Goal: Navigation & Orientation: Find specific page/section

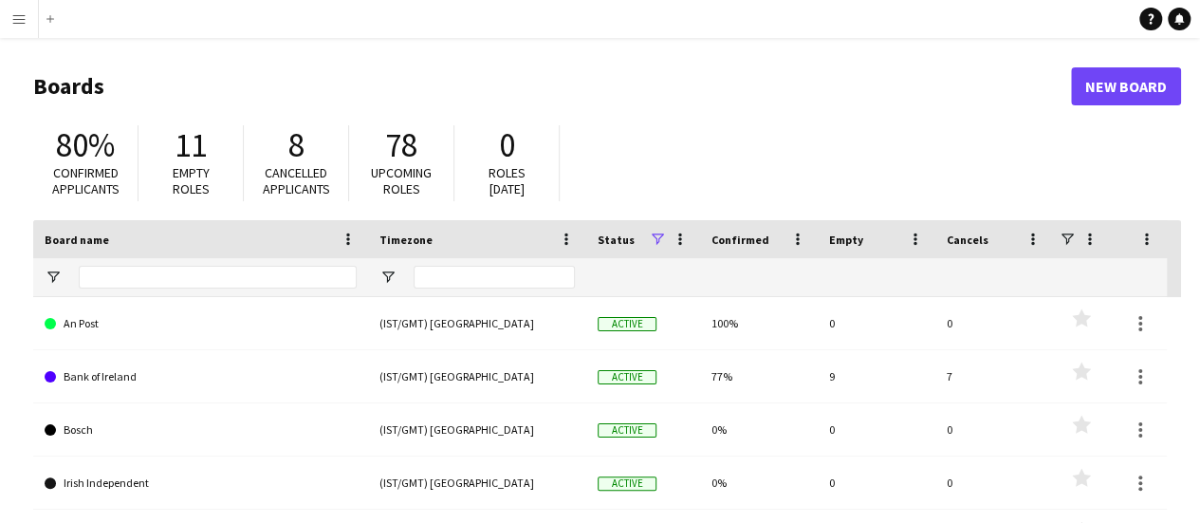
click at [635, 71] on header "Boards New Board" at bounding box center [607, 86] width 1148 height 59
click at [17, 19] on app-icon "Menu" at bounding box center [18, 18] width 15 height 15
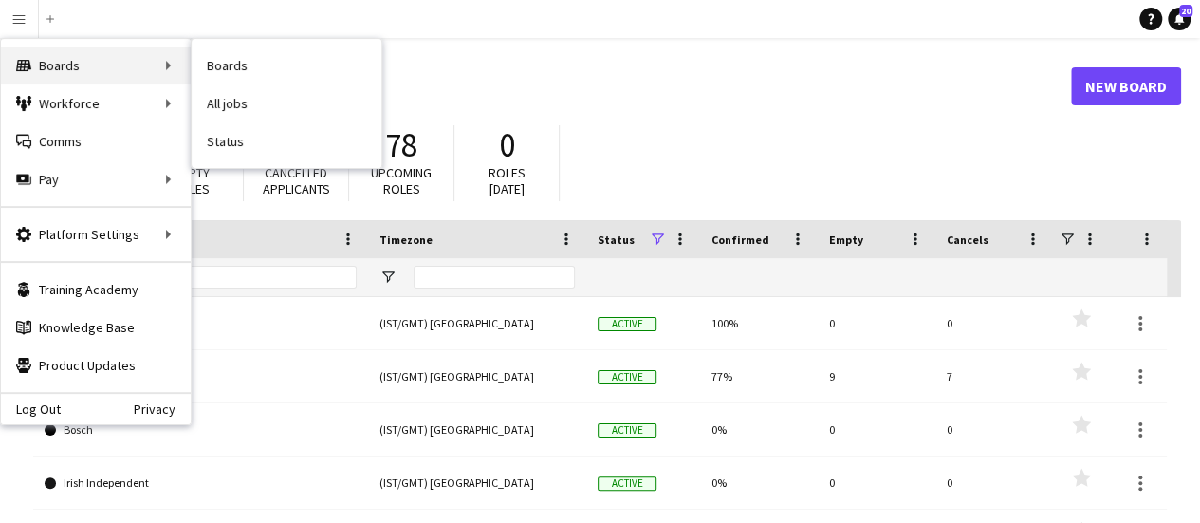
click at [62, 77] on div "Boards Boards" at bounding box center [96, 65] width 190 height 38
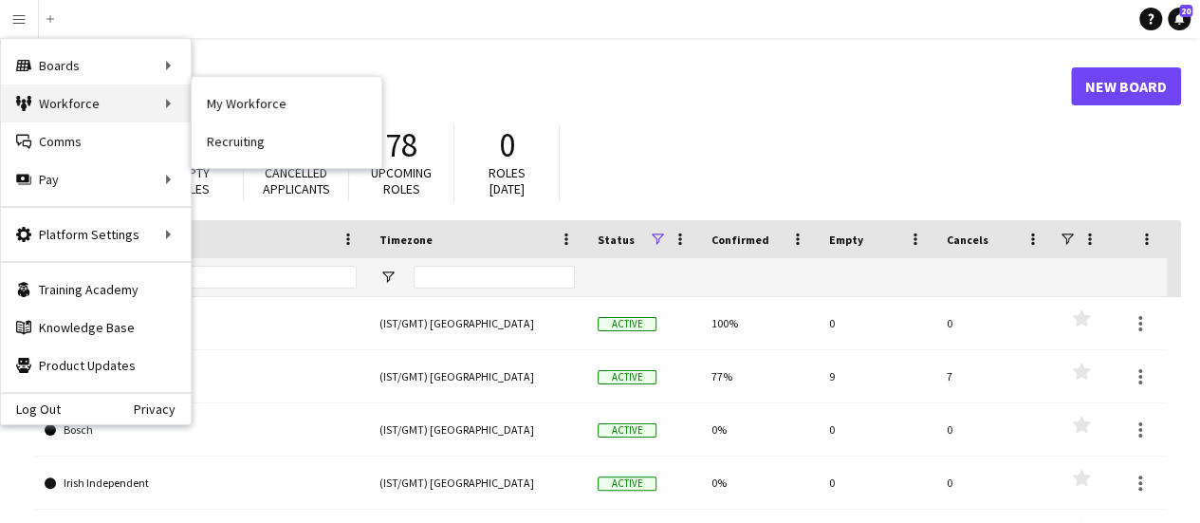
click at [68, 97] on div "Workforce Workforce" at bounding box center [96, 103] width 190 height 38
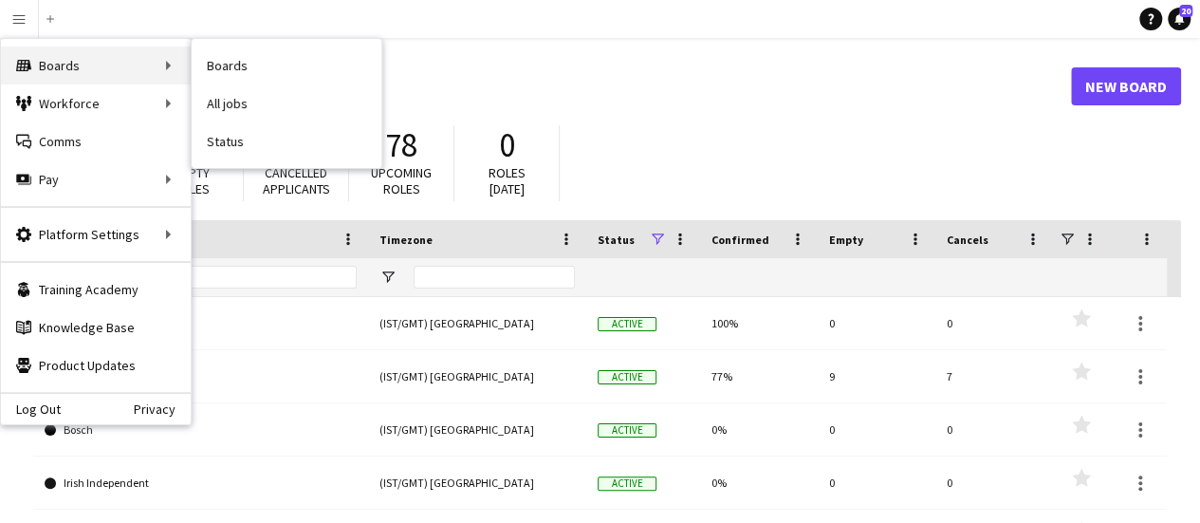
click at [70, 75] on div "Boards Boards" at bounding box center [96, 65] width 190 height 38
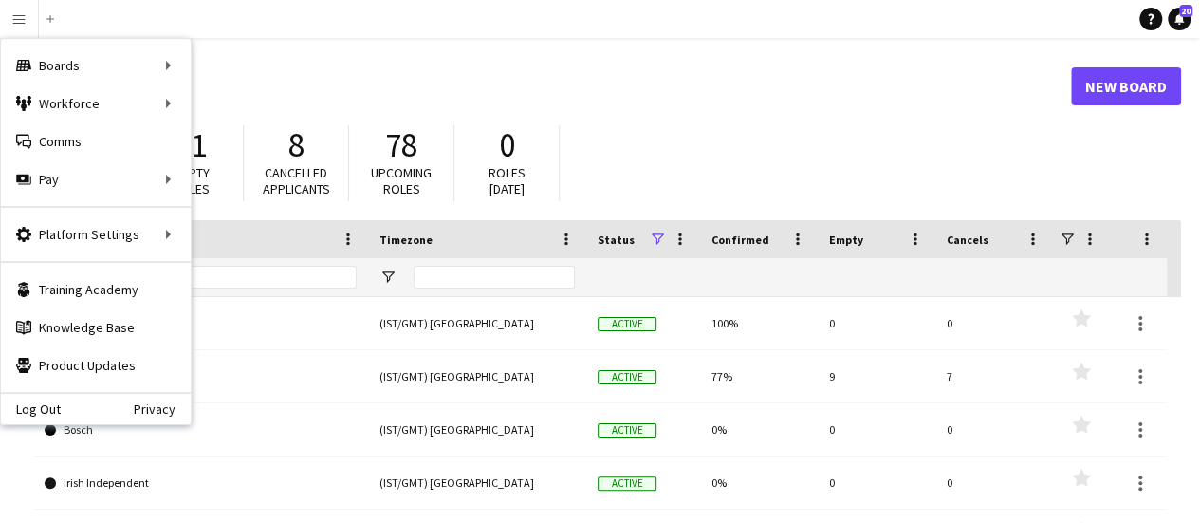
click at [814, 120] on div "80% Confirmed applicants 11 Empty roles 8 Cancelled applicants 78 Upcoming role…" at bounding box center [607, 168] width 1148 height 104
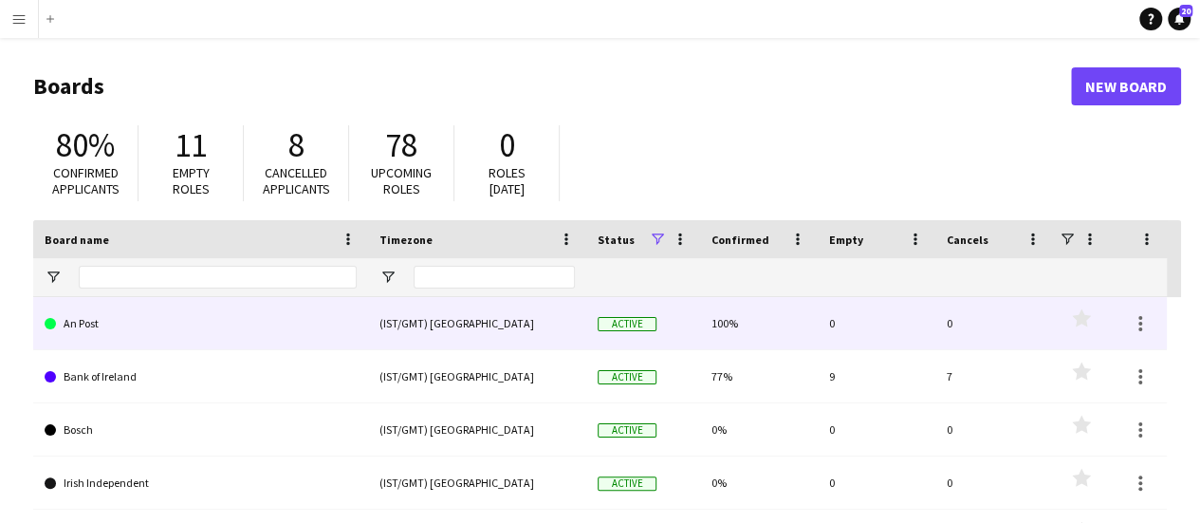
click at [143, 333] on link "An Post" at bounding box center [201, 323] width 312 height 53
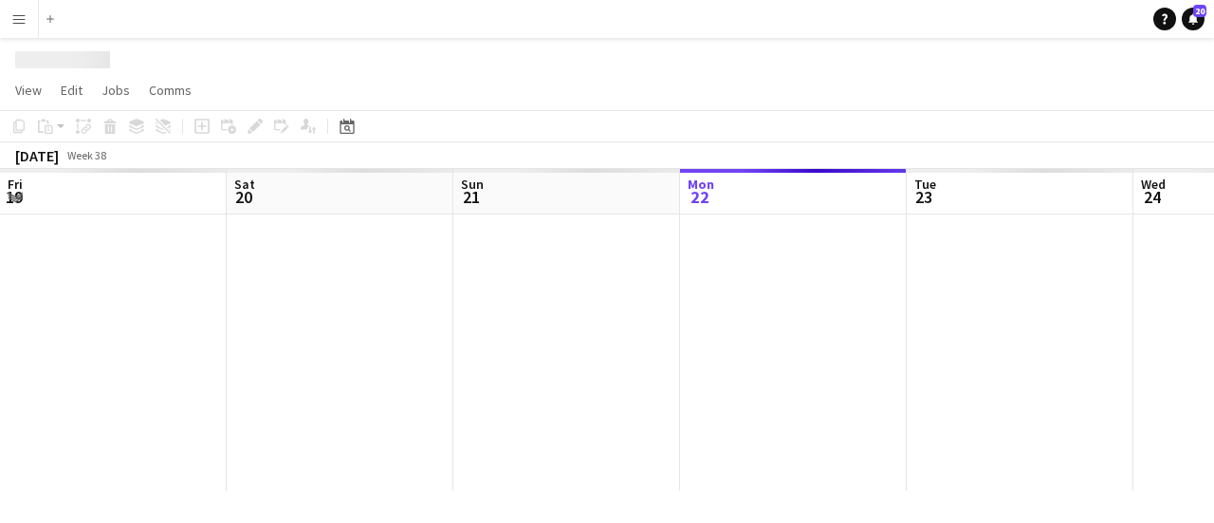
scroll to position [0, 453]
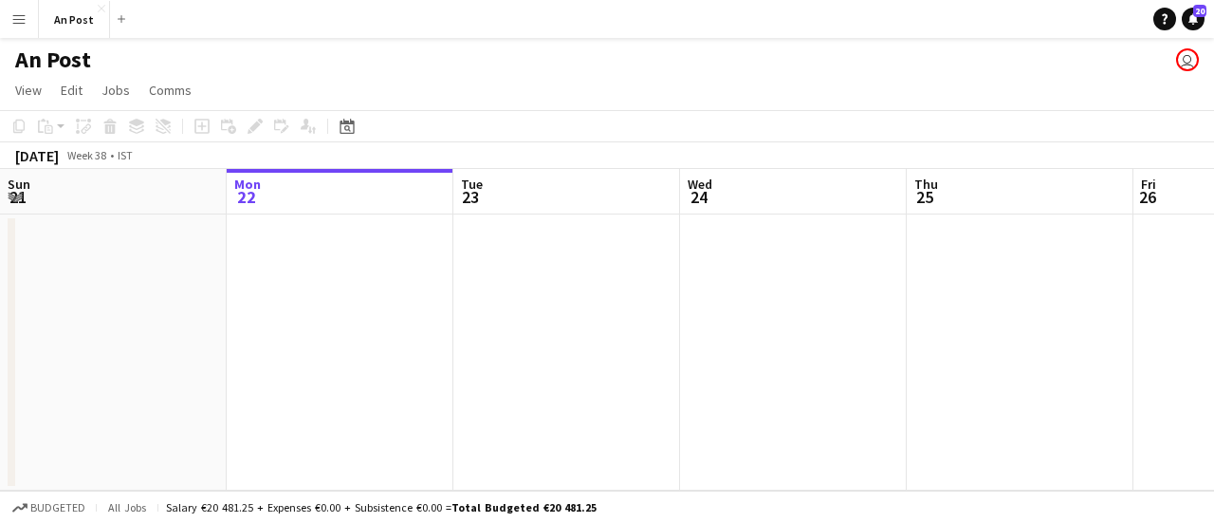
click at [693, 98] on app-page-menu "View Day view expanded Day view collapsed Month view Date picker Jump to today …" at bounding box center [607, 92] width 1214 height 36
click at [221, 34] on app-navbar "Menu Boards Boards Boards All jobs Status Workforce Workforce My Workforce Recr…" at bounding box center [607, 19] width 1214 height 38
click at [68, 24] on button "An Post Close" at bounding box center [74, 19] width 71 height 37
click at [30, 24] on button "Menu" at bounding box center [19, 19] width 38 height 38
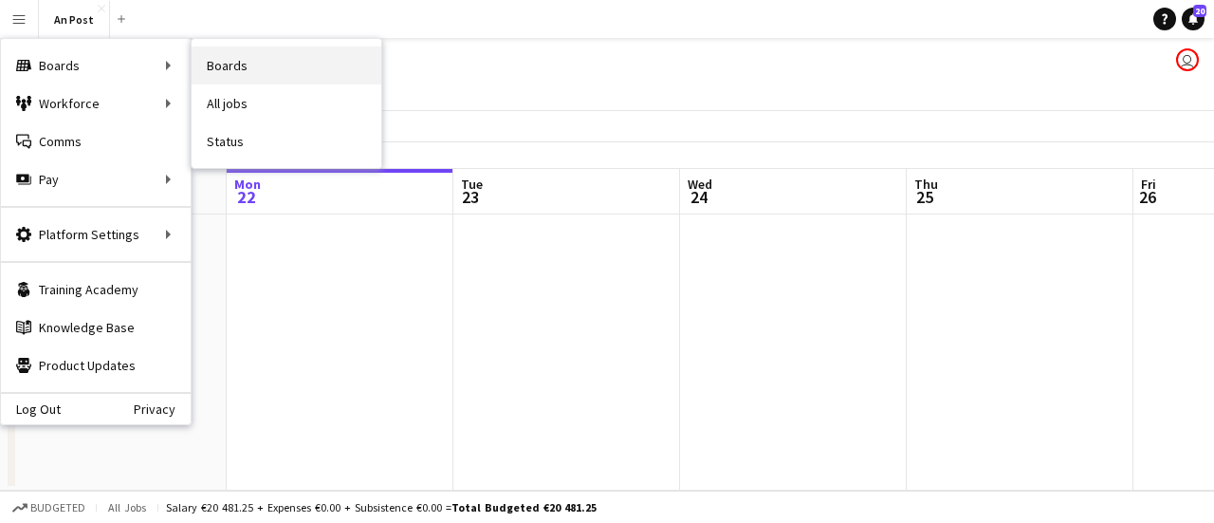
click at [241, 69] on link "Boards" at bounding box center [287, 65] width 190 height 38
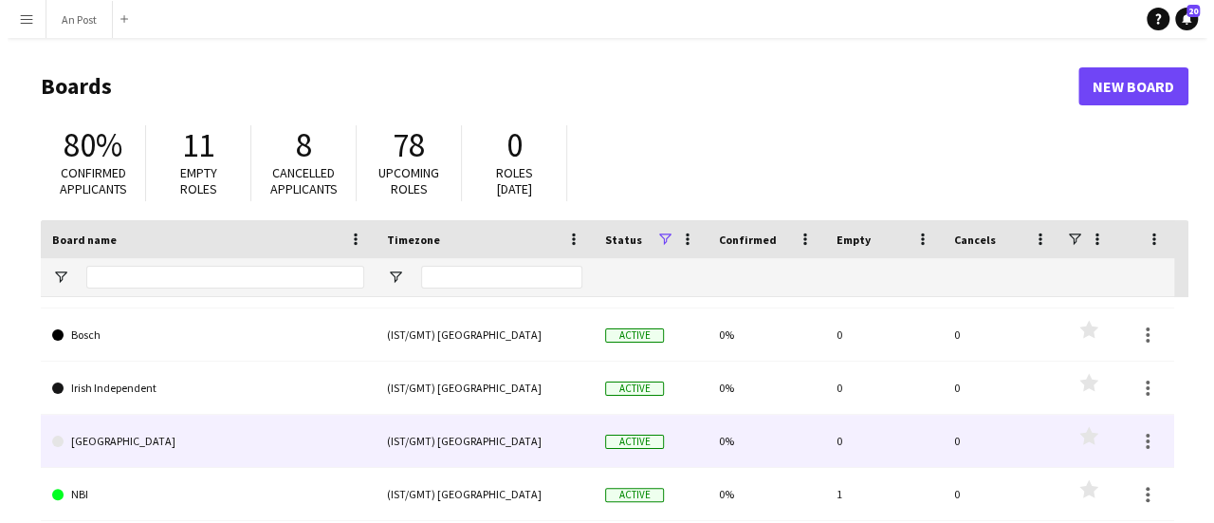
scroll to position [190, 0]
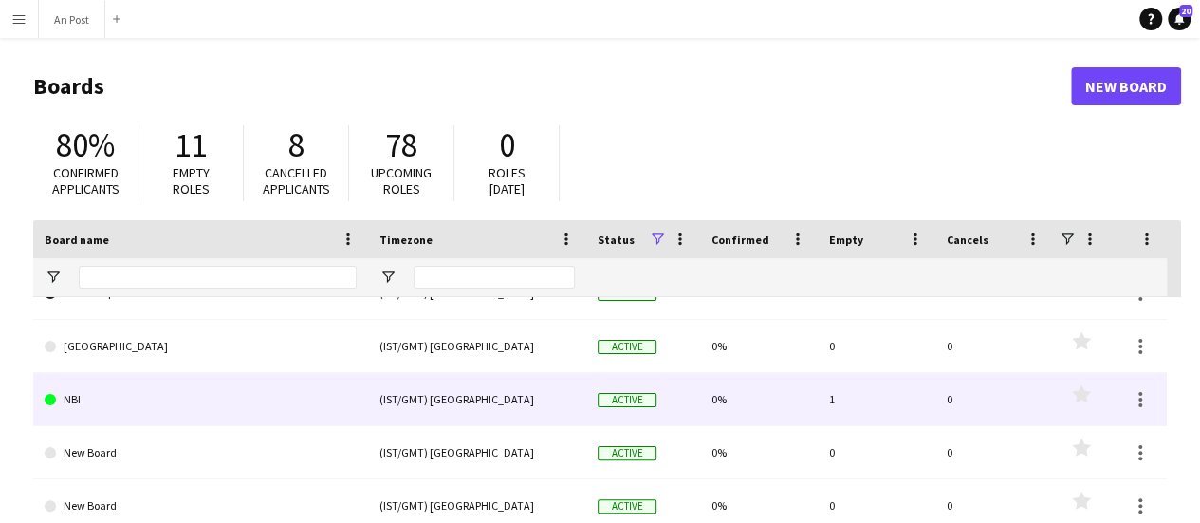
click at [140, 407] on link "NBI" at bounding box center [201, 399] width 312 height 53
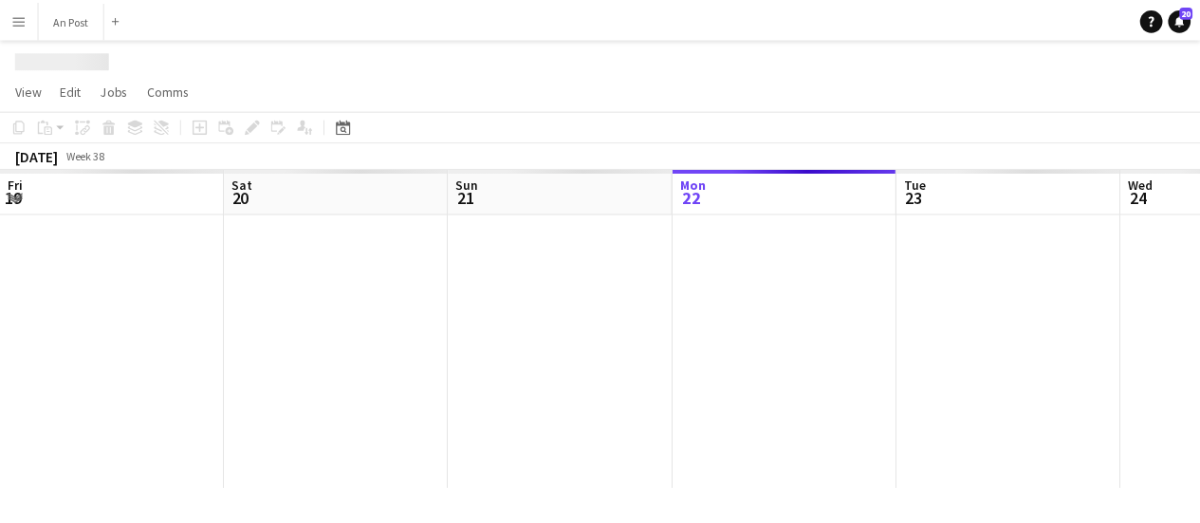
scroll to position [0, 453]
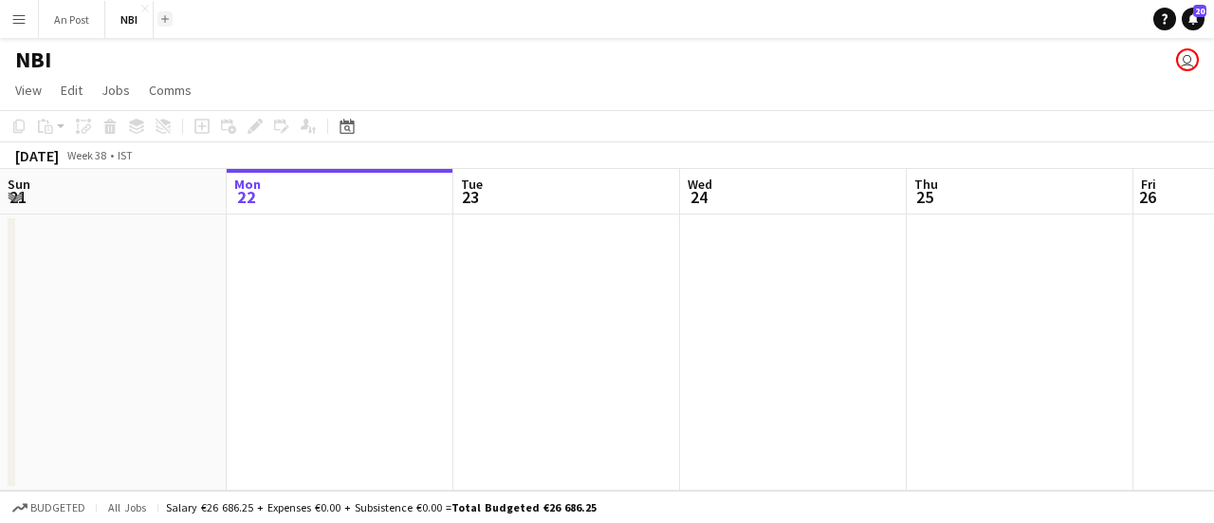
click at [161, 22] on app-icon "Add" at bounding box center [165, 19] width 8 height 8
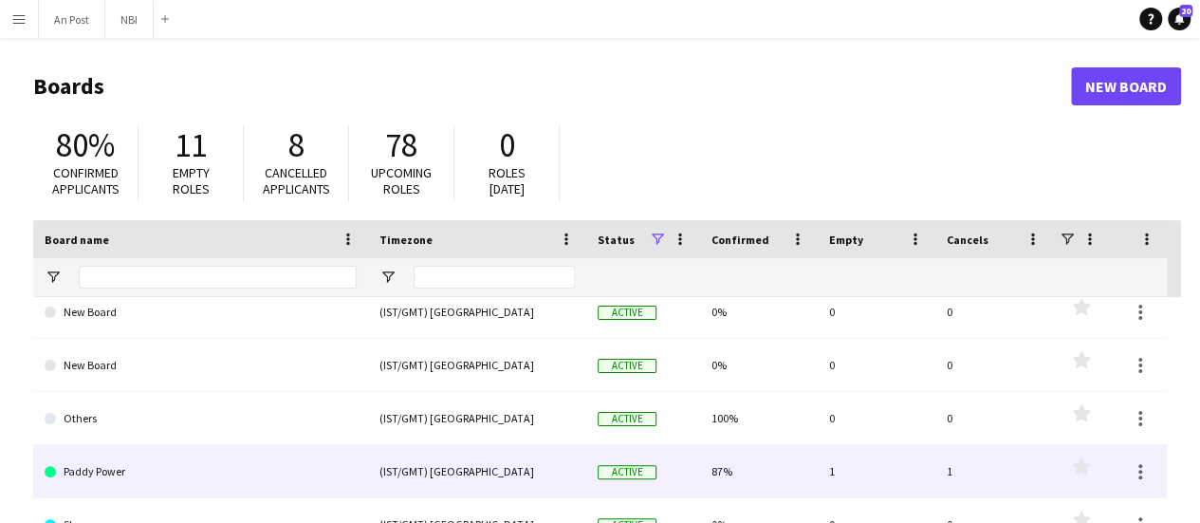
click at [149, 475] on link "Paddy Power" at bounding box center [201, 471] width 312 height 53
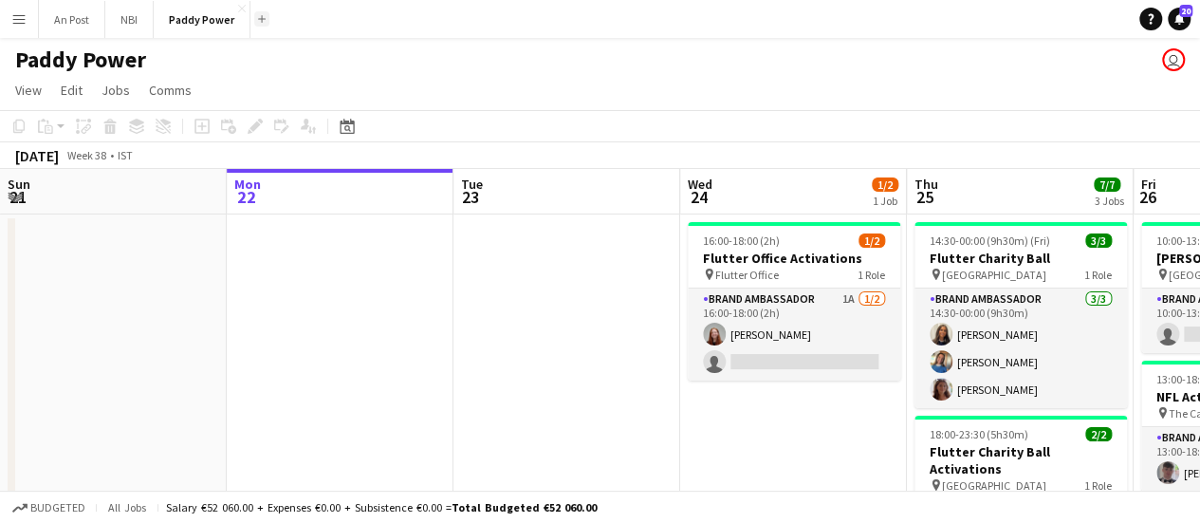
click at [258, 18] on app-icon "Add" at bounding box center [262, 19] width 8 height 8
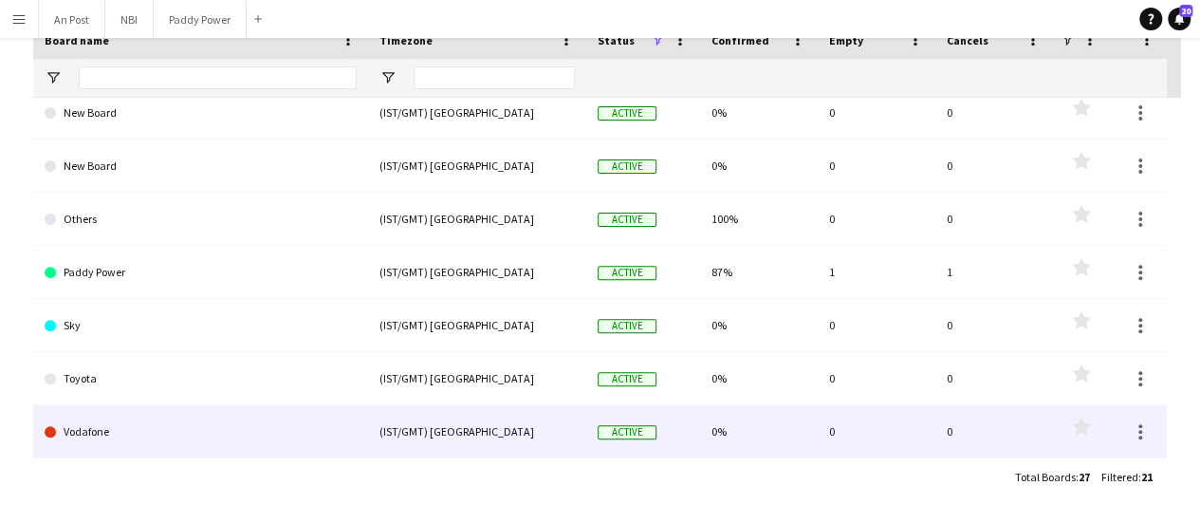
click at [157, 422] on link "Vodafone" at bounding box center [201, 431] width 312 height 53
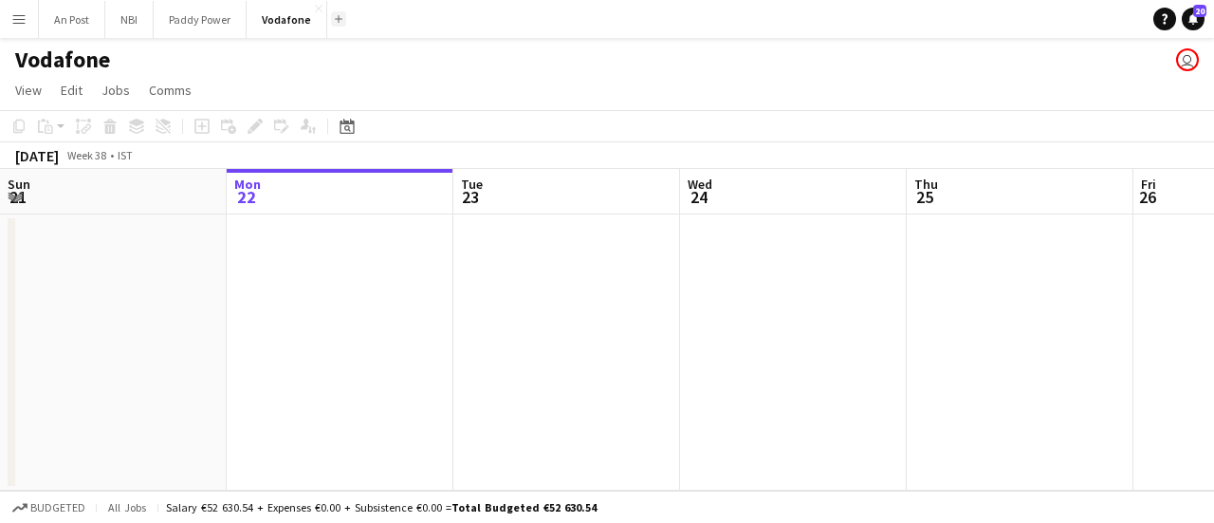
click at [334, 24] on button "Add" at bounding box center [338, 18] width 15 height 15
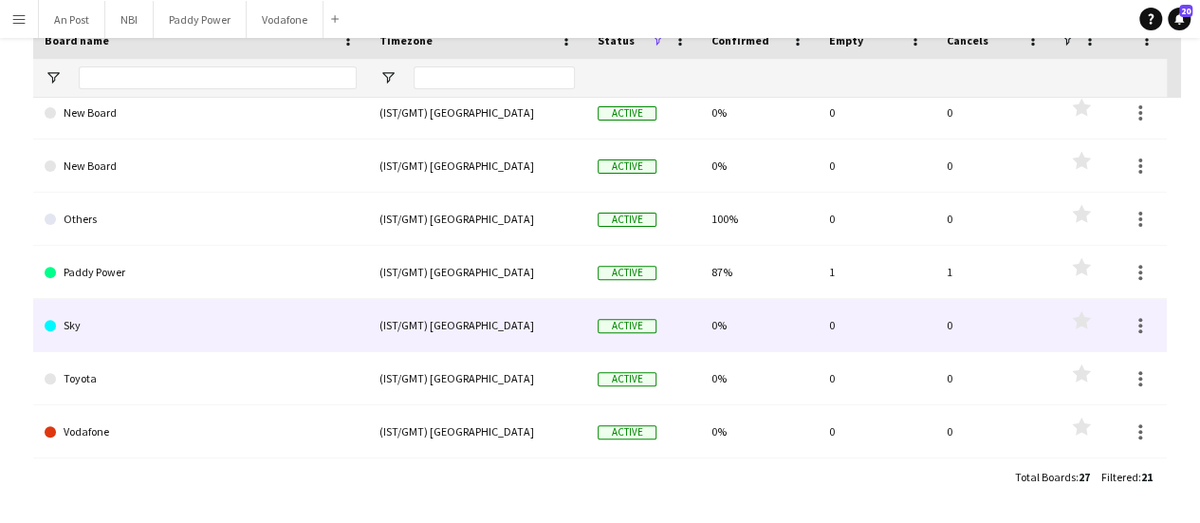
click at [140, 331] on link "Sky" at bounding box center [201, 325] width 312 height 53
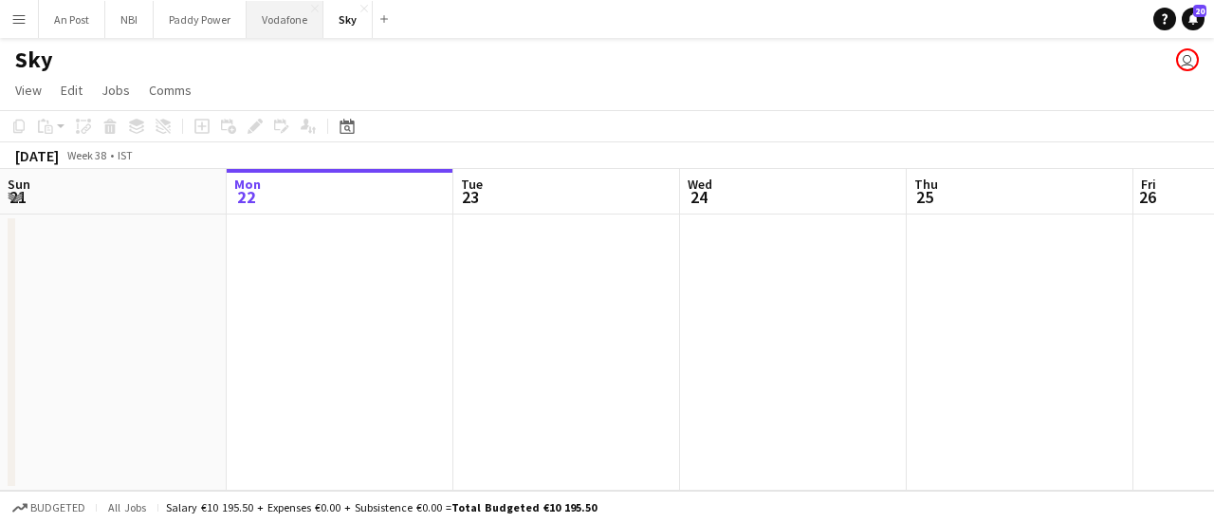
click at [290, 14] on button "Vodafone Close" at bounding box center [285, 19] width 77 height 37
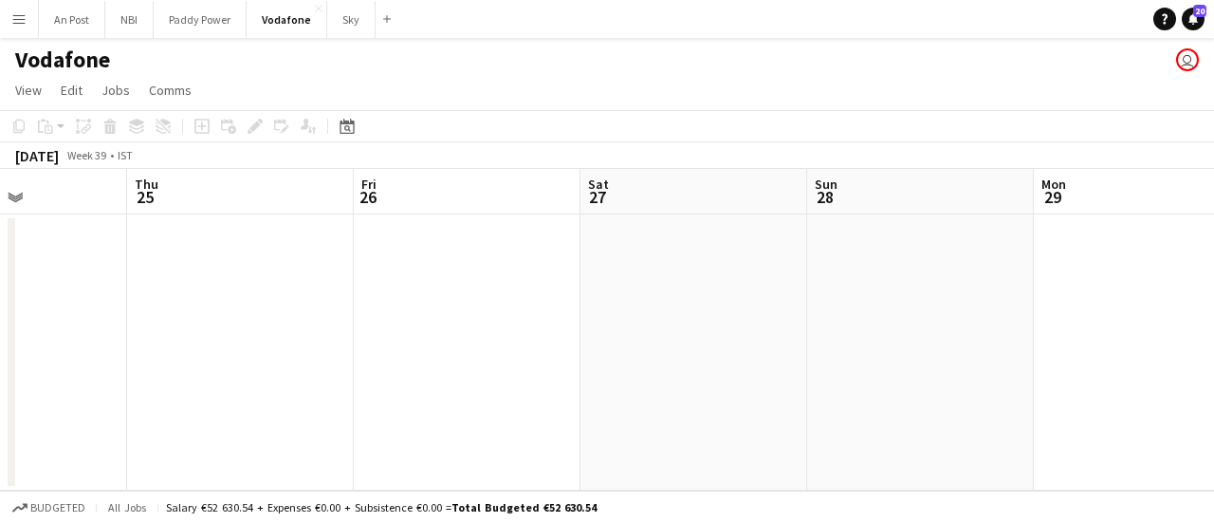
drag, startPoint x: 410, startPoint y: 301, endPoint x: 0, endPoint y: 272, distance: 410.8
click at [0, 272] on app-calendar-viewport "Sun 21 Mon 22 Tue 23 Wed 24 Thu 25 Fri 26 Sat 27 Sun 28 Mon 29 Tue 30 Wed 1" at bounding box center [607, 330] width 1214 height 322
click at [343, 330] on app-calendar-viewport "Sun 21 Mon 22 Tue 23 Wed 24 Thu 25 Fri 26 Sat 27 Sun 28 Mon 29 Tue 30 Wed 1" at bounding box center [607, 330] width 1214 height 322
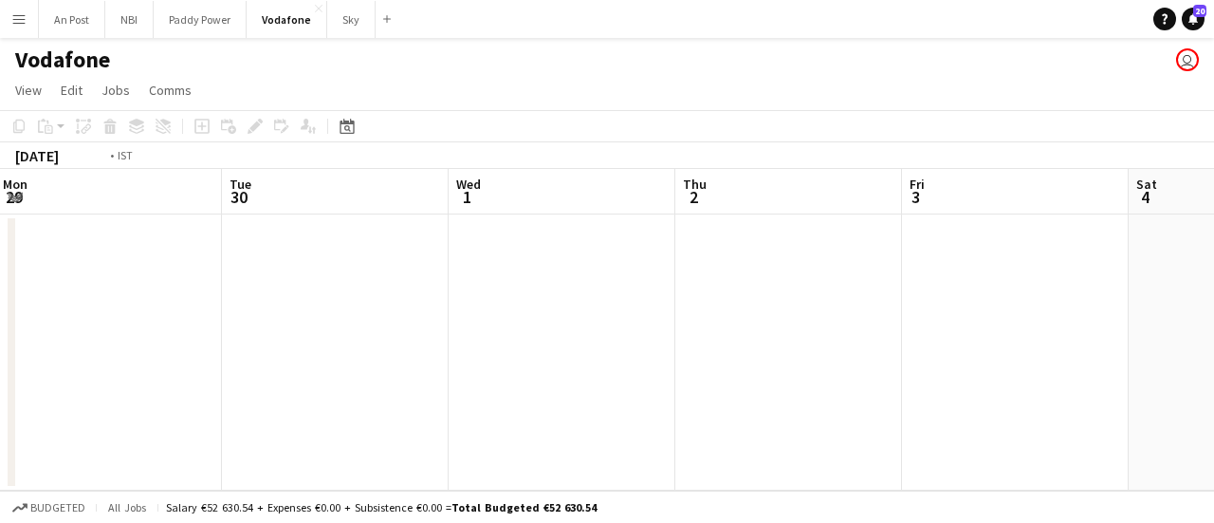
drag, startPoint x: 812, startPoint y: 338, endPoint x: 237, endPoint y: 339, distance: 574.8
click at [195, 352] on app-calendar-viewport "Thu 25 Fri 26 Sat 27 Sun 28 Mon 29 Tue 30 Wed 1 Thu 2 Fri 3 Sat 4 Sun 5" at bounding box center [607, 330] width 1214 height 322
drag, startPoint x: 577, startPoint y: 378, endPoint x: 480, endPoint y: 341, distance: 103.6
click at [215, 360] on app-calendar-viewport "Mon 29 Tue 30 Wed 1 Thu 2 Fri 3 Sat 4 Sun 5 Mon 6 Tue 7 Wed 8 Thu 9" at bounding box center [607, 330] width 1214 height 322
drag, startPoint x: 521, startPoint y: 351, endPoint x: 286, endPoint y: 360, distance: 235.4
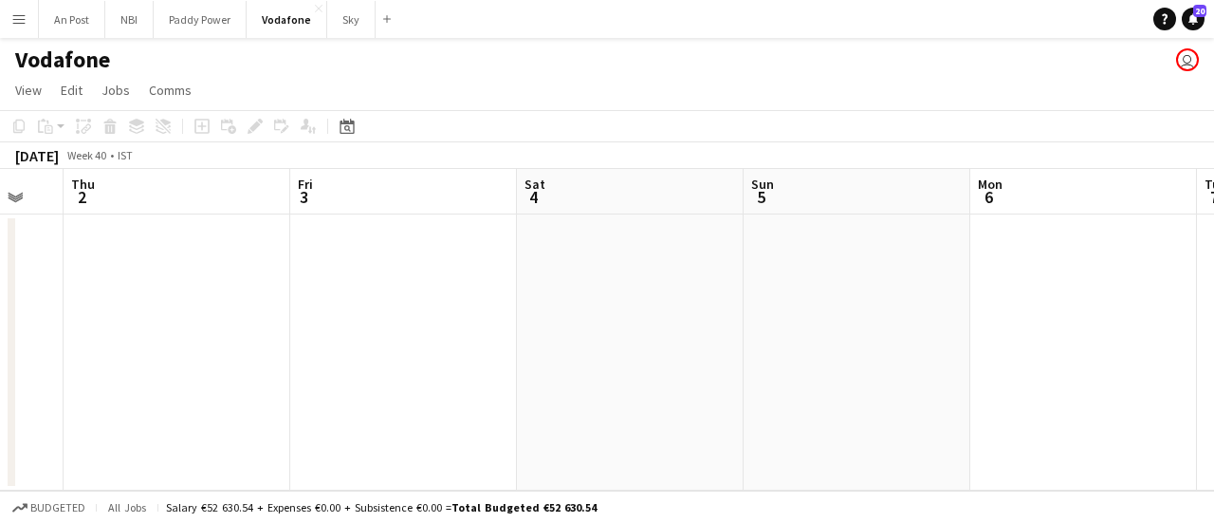
click at [286, 360] on app-calendar-viewport "Mon 29 Tue 30 Wed 1 Thu 2 Fri 3 Sat 4 Sun 5 Mon 6 Tue 7 Wed 8 Thu 9" at bounding box center [607, 330] width 1214 height 322
drag, startPoint x: 789, startPoint y: 348, endPoint x: 446, endPoint y: 363, distance: 343.7
click at [448, 363] on app-calendar-viewport "Wed 1 Thu 2 Fri 3 Sat 4 Sun 5 Mon 6 Tue 7 Wed 8 Thu 9 Fri 10 Sat 11" at bounding box center [607, 330] width 1214 height 322
drag, startPoint x: 793, startPoint y: 354, endPoint x: 665, endPoint y: 356, distance: 128.1
click at [531, 360] on app-calendar-viewport "Fri 3 Sat 4 Sun 5 Mon 6 Tue 7 Wed 8 Thu 9 Fri 10 Sat 11 Sun 12 Mon 13" at bounding box center [607, 330] width 1214 height 322
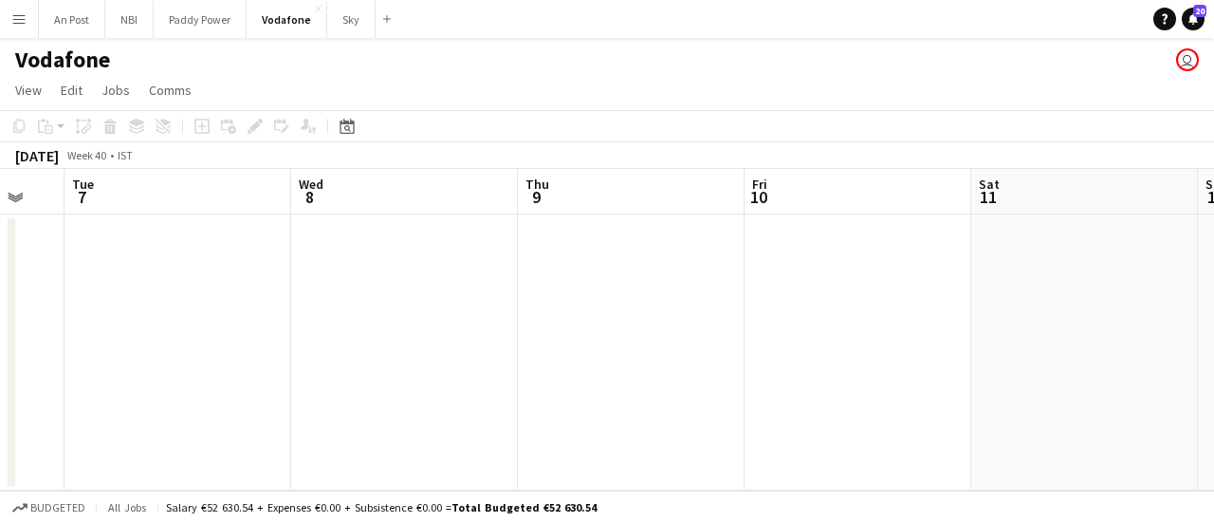
drag, startPoint x: 816, startPoint y: 354, endPoint x: 647, endPoint y: 339, distance: 169.5
click at [643, 352] on app-calendar-viewport "Fri 3 Sat 4 Sun 5 Mon 6 Tue 7 Wed 8 Thu 9 Fri 10 Sat 11 Sun 12 Mon 13" at bounding box center [607, 330] width 1214 height 322
drag, startPoint x: 818, startPoint y: 342, endPoint x: 1213, endPoint y: 349, distance: 395.6
click at [1213, 349] on app-calendar-viewport "Sun 5 Mon 6 Tue 7 Wed 8 Thu 9 Fri 10 Sat 11 Sun 12 Mon 13 Tue 14 Wed 15" at bounding box center [607, 330] width 1214 height 322
drag, startPoint x: 879, startPoint y: 341, endPoint x: 1021, endPoint y: 352, distance: 141.8
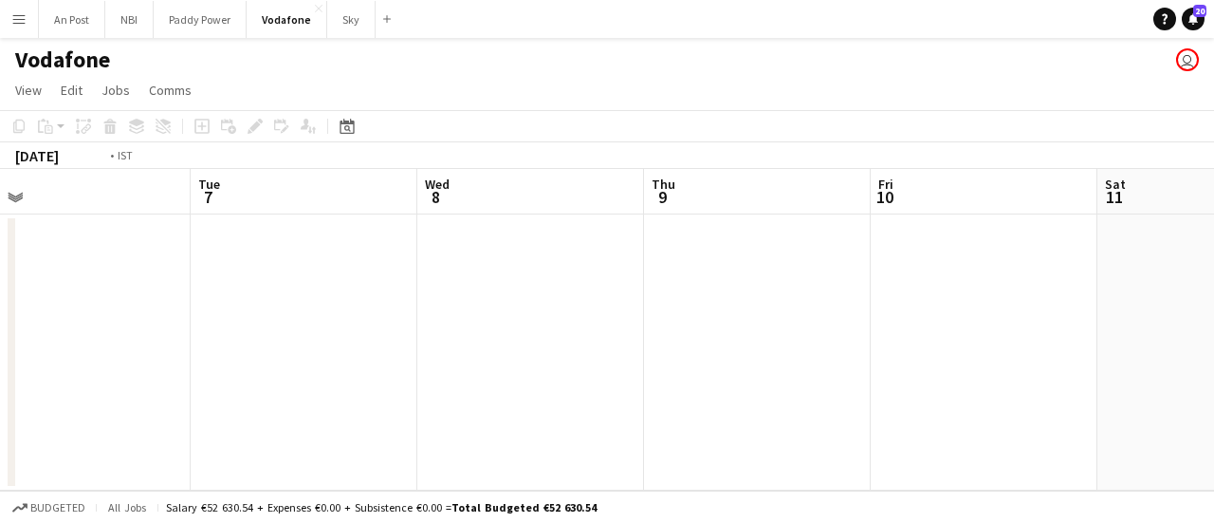
click at [1042, 352] on app-calendar-viewport "Sat 4 Sun 5 Mon 6 Tue 7 Wed 8 Thu 9 Fri 10 Sat 11 Sun 12 Mon 13 Tue 14" at bounding box center [607, 330] width 1214 height 322
click at [291, 234] on app-date-cell at bounding box center [381, 352] width 227 height 276
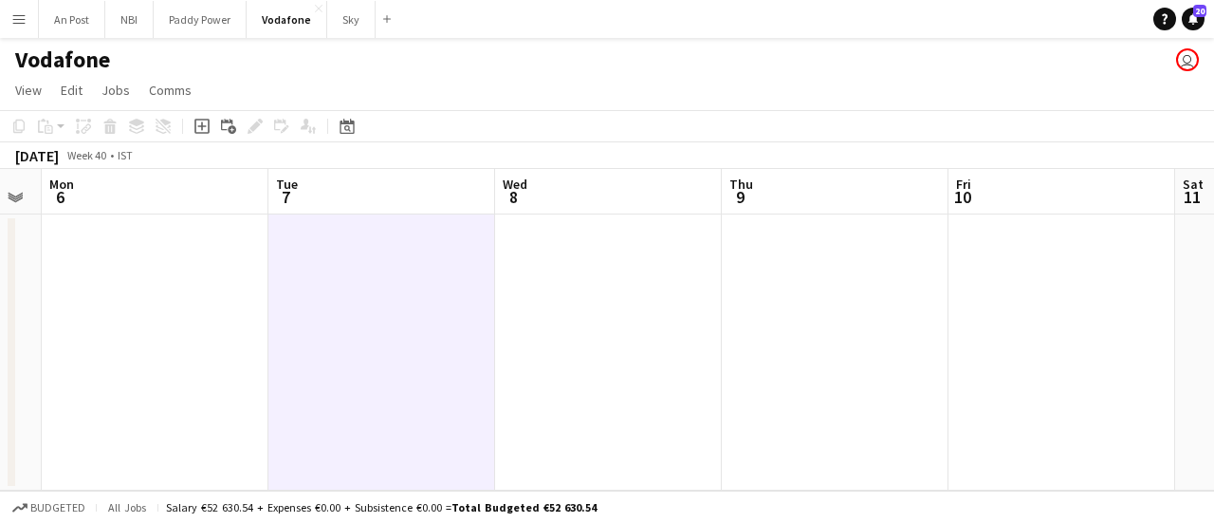
click at [766, 333] on app-date-cell at bounding box center [835, 352] width 227 height 276
